Goal: Navigation & Orientation: Go to known website

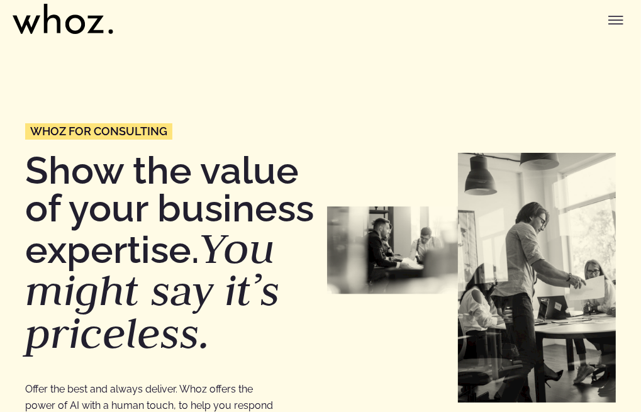
click at [607, 33] on button "Toggle menu" at bounding box center [616, 20] width 25 height 25
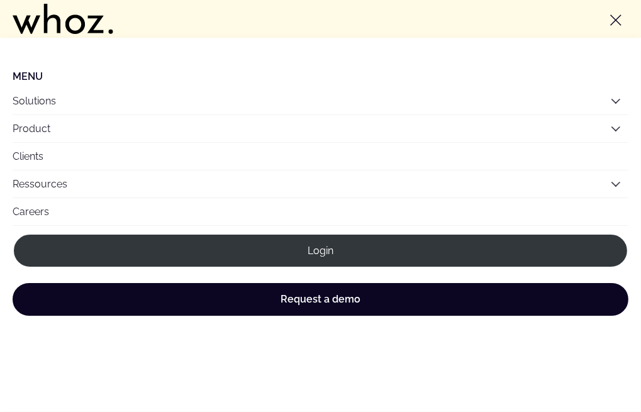
click at [617, 28] on icon "Toggle menu" at bounding box center [616, 20] width 15 height 15
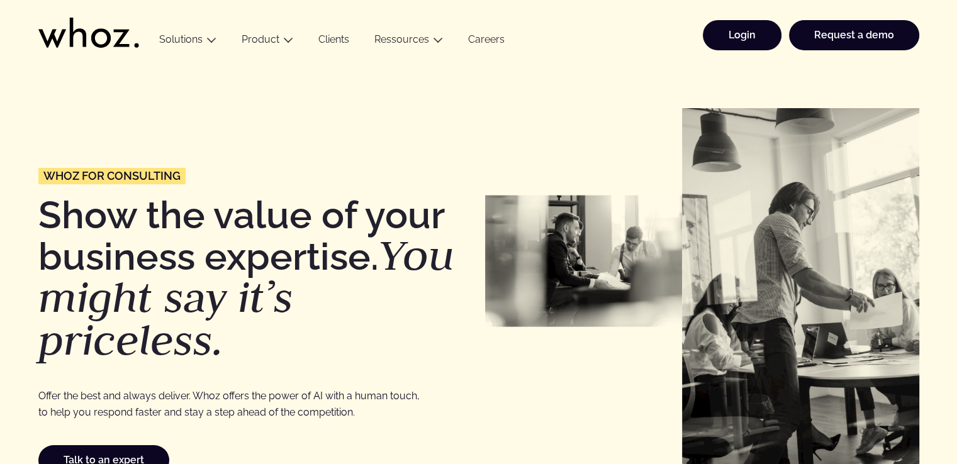
click at [641, 41] on link "Login" at bounding box center [742, 35] width 79 height 30
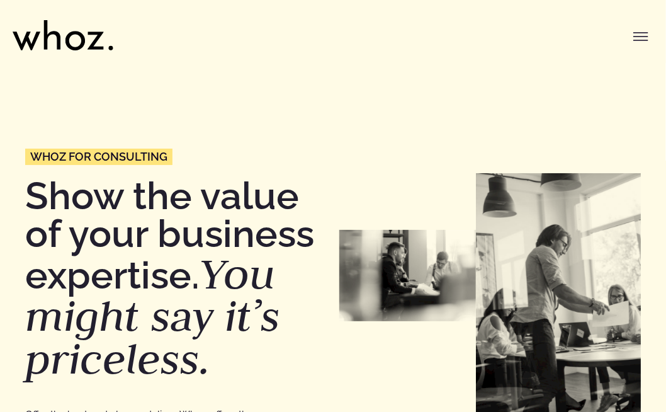
click at [643, 37] on icon "Toggle menu" at bounding box center [640, 36] width 15 height 15
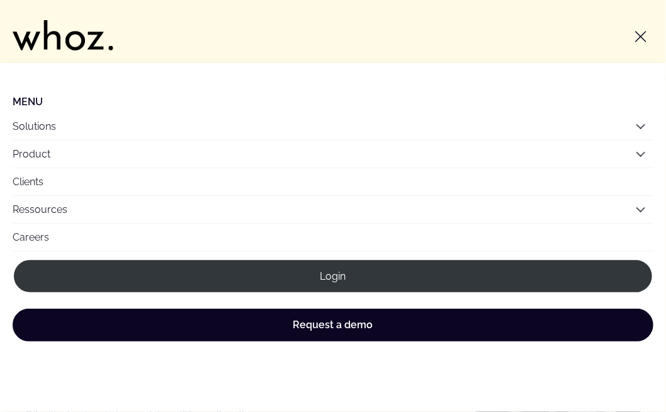
click at [641, 30] on icon "Toggle menu" at bounding box center [640, 36] width 15 height 15
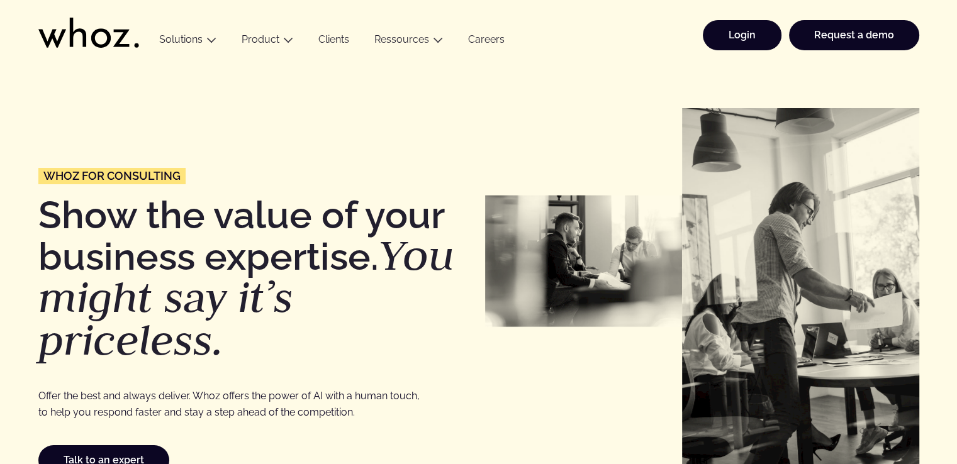
click at [665, 39] on link "Login" at bounding box center [742, 35] width 79 height 30
